Goal: Task Accomplishment & Management: Manage account settings

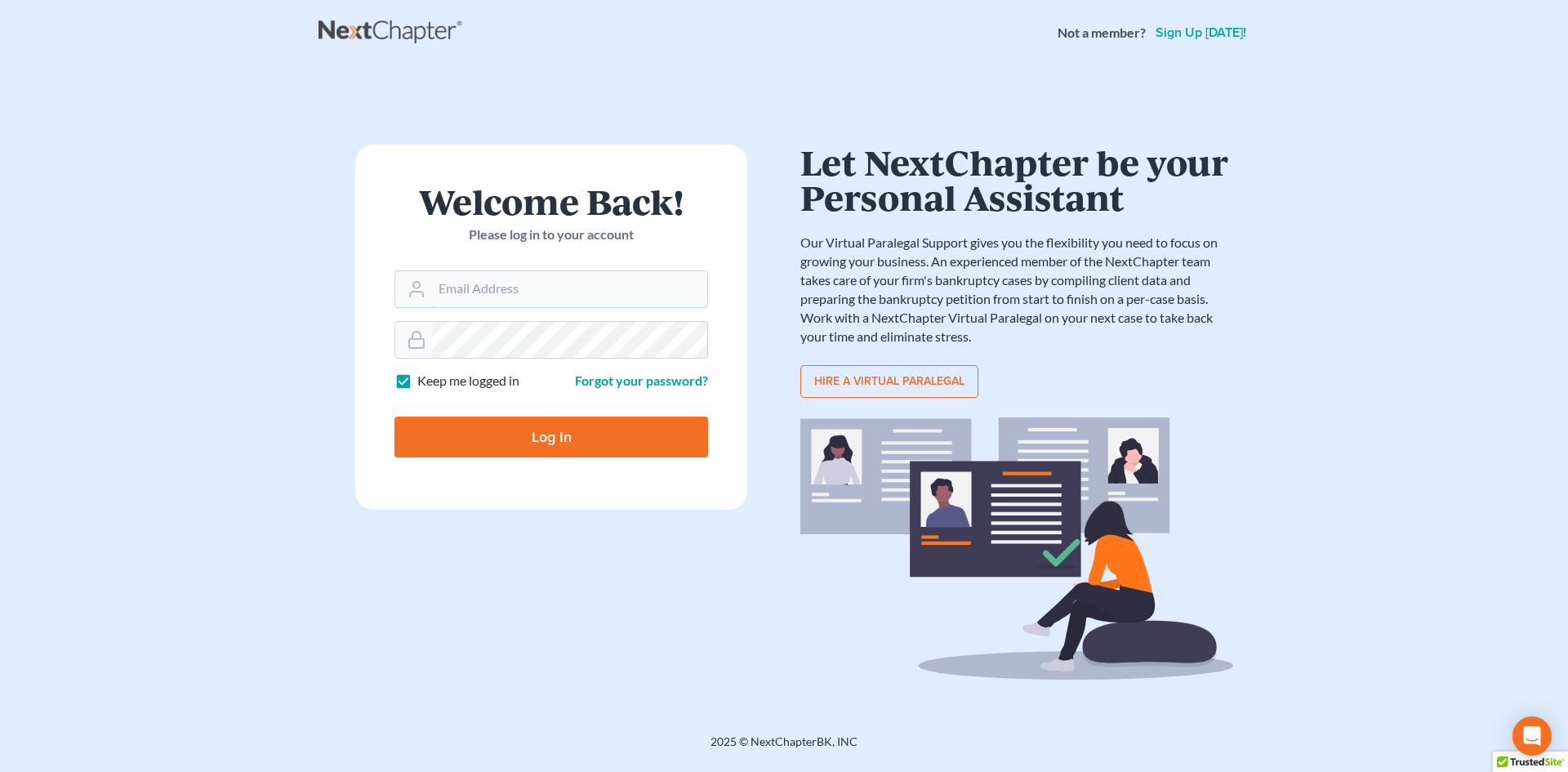
type input "thebankruptcyclinic1@gmail.com"
click at [563, 442] on input "Log In" at bounding box center [551, 437] width 313 height 41
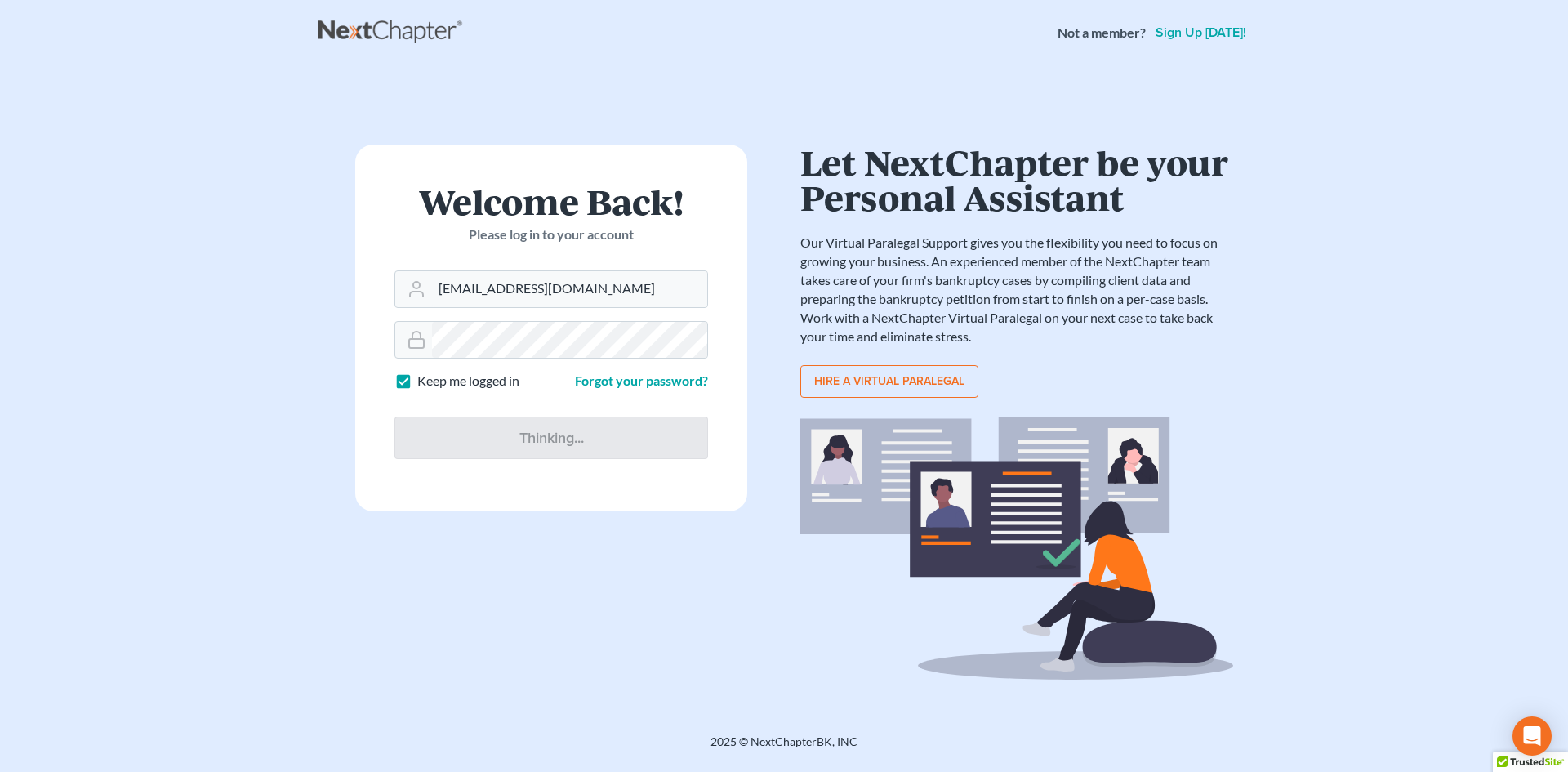
type input "Thinking..."
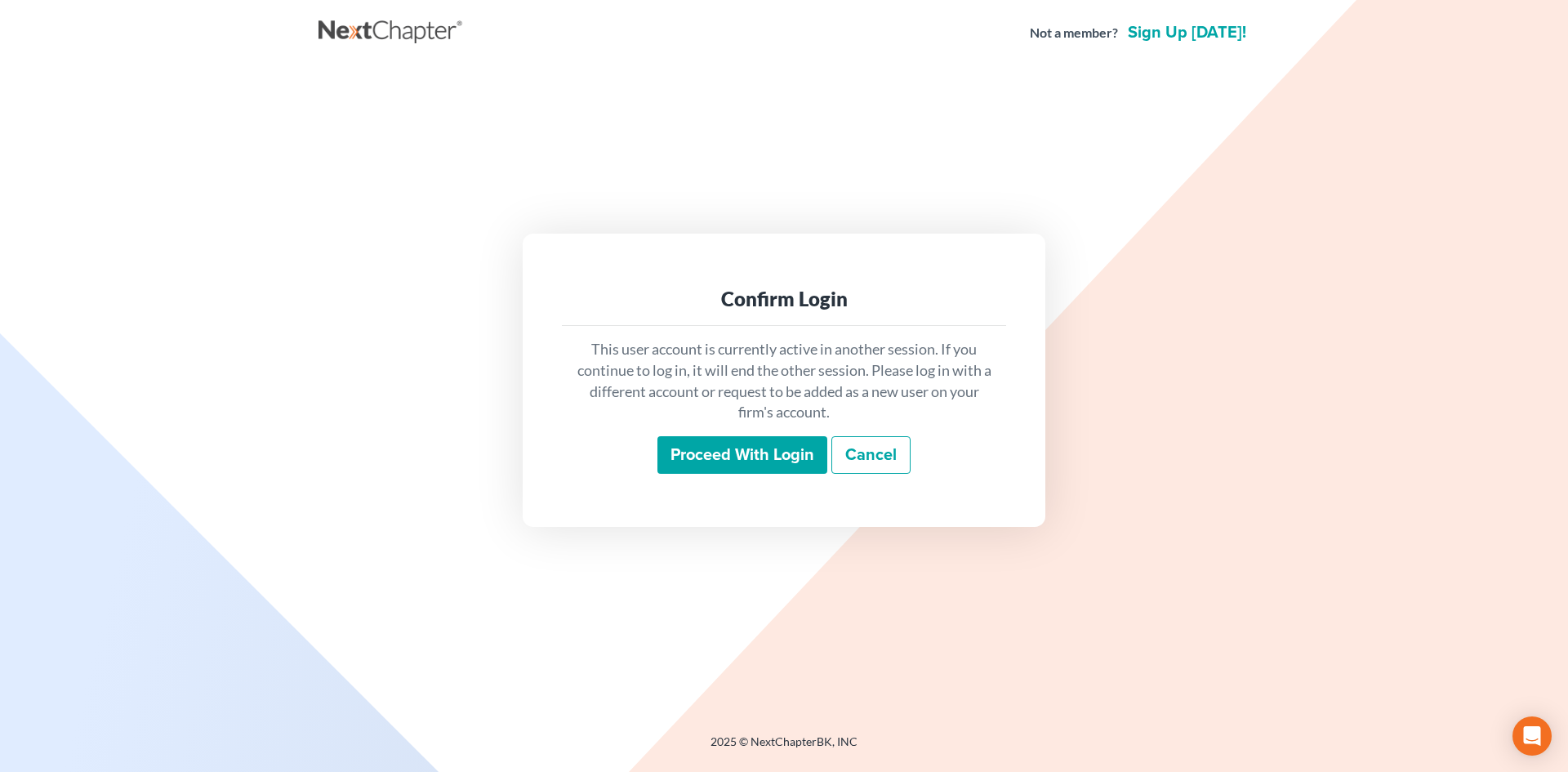
drag, startPoint x: 740, startPoint y: 458, endPoint x: 706, endPoint y: 630, distance: 175.3
click at [706, 630] on div "Confirm Login This user account is currently active in another session. If you …" at bounding box center [784, 380] width 931 height 629
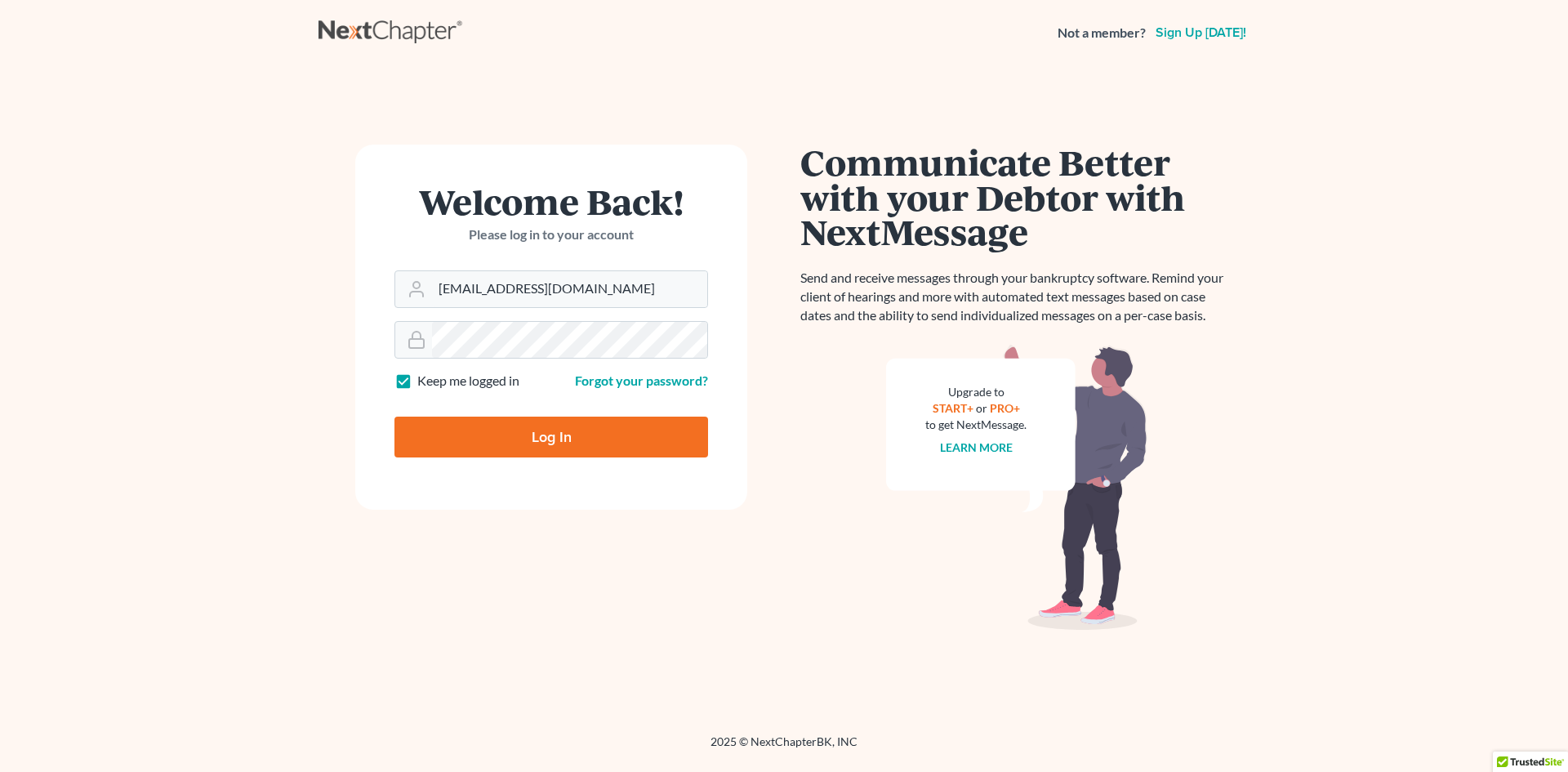
click at [562, 435] on input "Log In" at bounding box center [551, 437] width 313 height 41
type input "Thinking..."
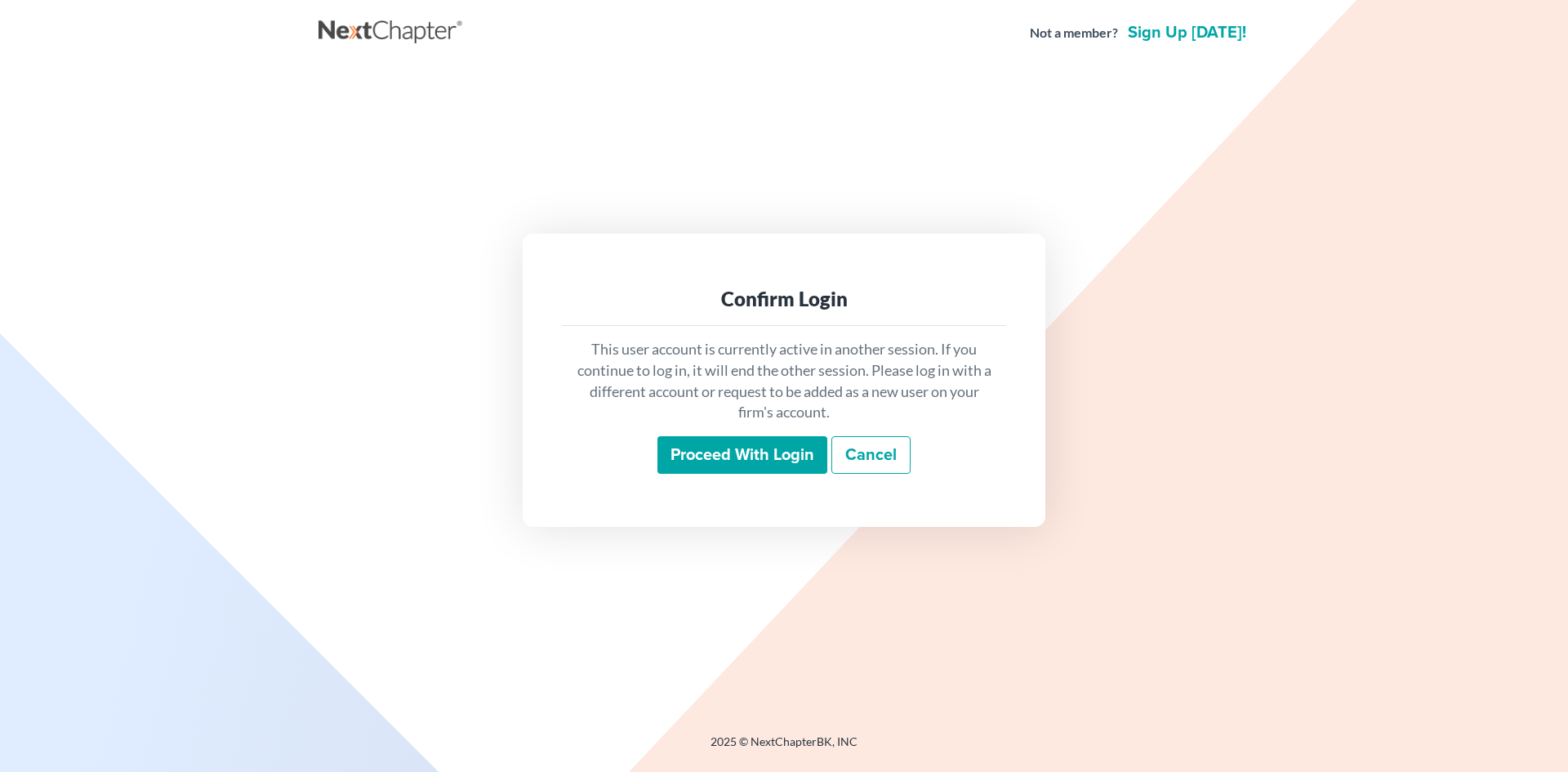
click at [767, 451] on input "Proceed with login" at bounding box center [742, 455] width 170 height 37
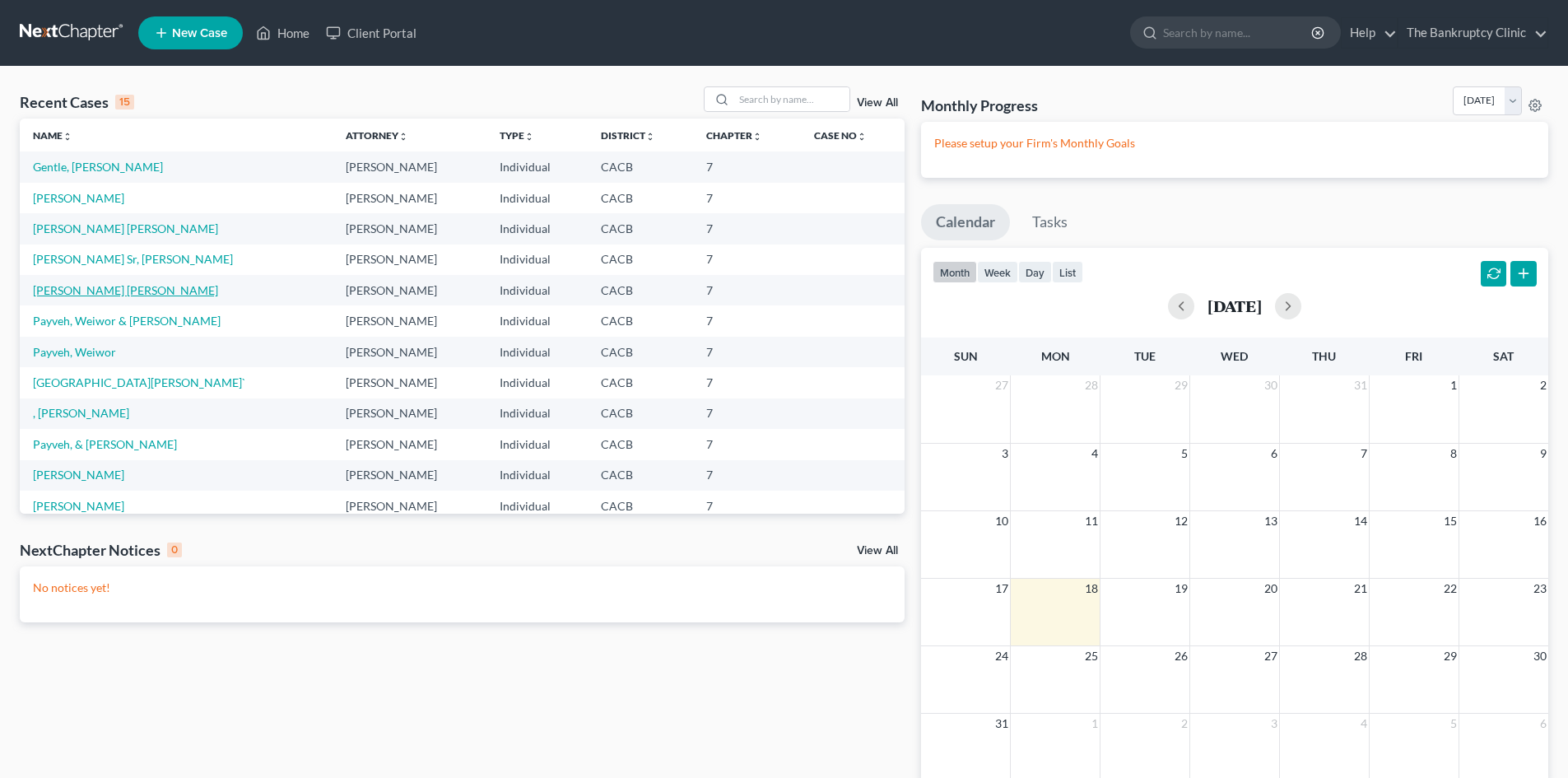
click at [83, 292] on link "[PERSON_NAME] [PERSON_NAME]" at bounding box center [126, 291] width 185 height 14
